Goal: Book appointment/travel/reservation

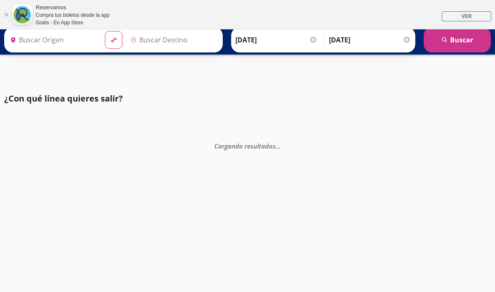
type input "[GEOGRAPHIC_DATA], [GEOGRAPHIC_DATA]"
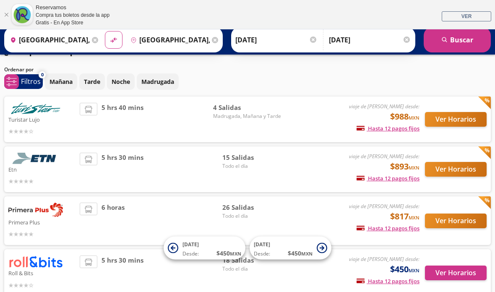
scroll to position [34, 0]
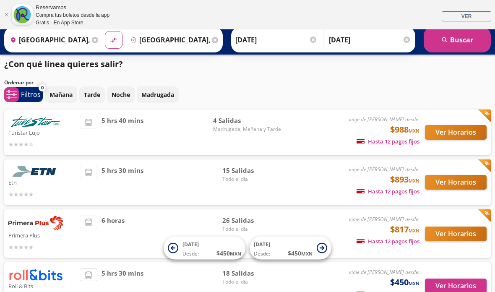
click at [453, 183] on button "Ver Horarios" at bounding box center [456, 182] width 62 height 15
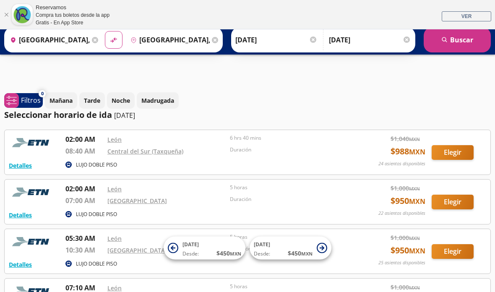
click at [301, 38] on input "[DATE]" at bounding box center [276, 39] width 82 height 21
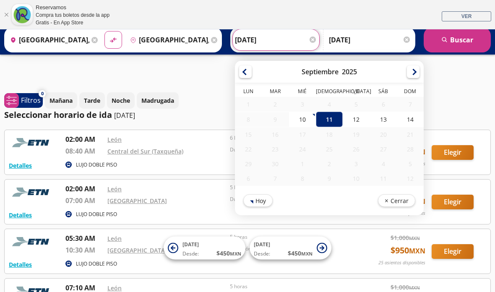
click at [316, 115] on div "10" at bounding box center [302, 120] width 27 height 16
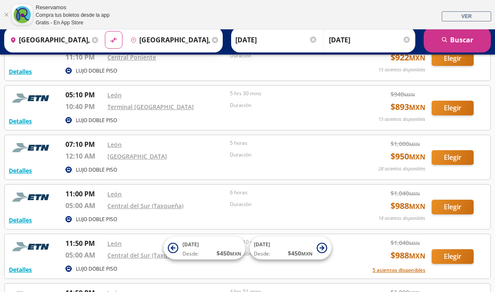
scroll to position [539, 0]
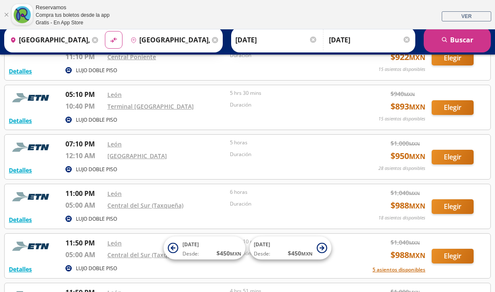
click at [294, 39] on input "[DATE]" at bounding box center [276, 39] width 82 height 21
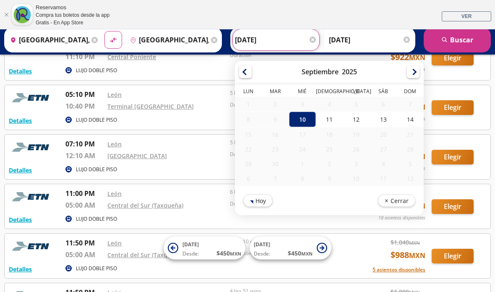
click at [342, 114] on div "11" at bounding box center [329, 120] width 27 height 16
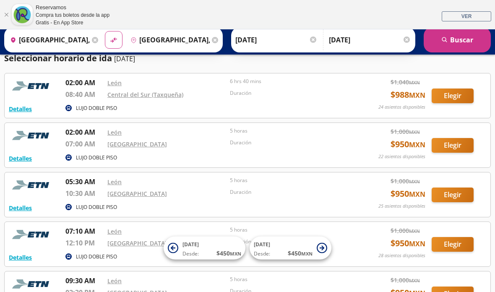
scroll to position [63, 0]
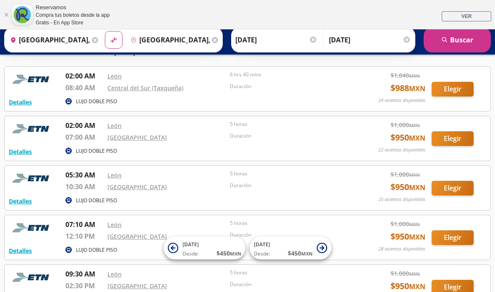
click at [286, 44] on input "[DATE]" at bounding box center [276, 39] width 82 height 21
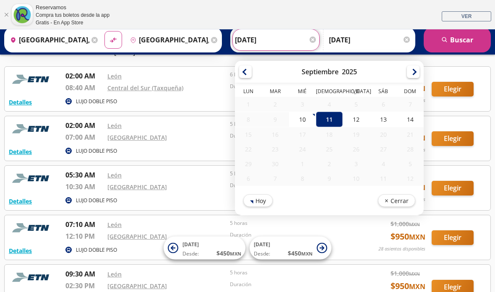
click at [316, 119] on div "10" at bounding box center [302, 120] width 27 height 16
type input "[DATE]"
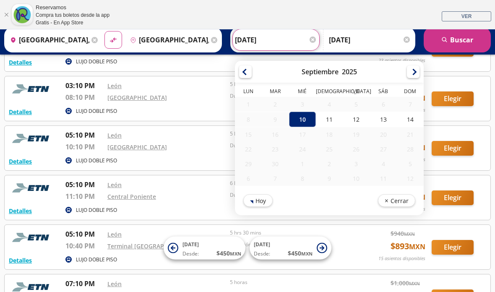
scroll to position [404, 0]
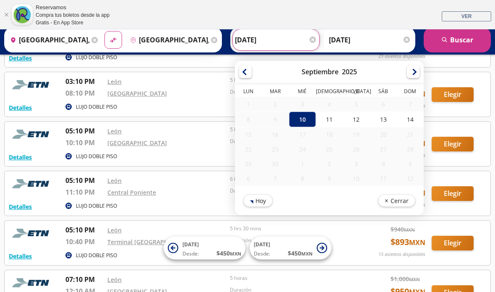
click at [316, 116] on div "10" at bounding box center [302, 120] width 27 height 16
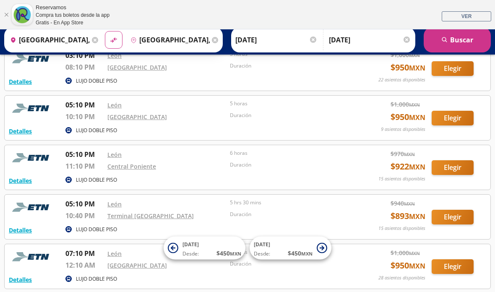
scroll to position [430, 0]
